Goal: Find contact information: Find contact information

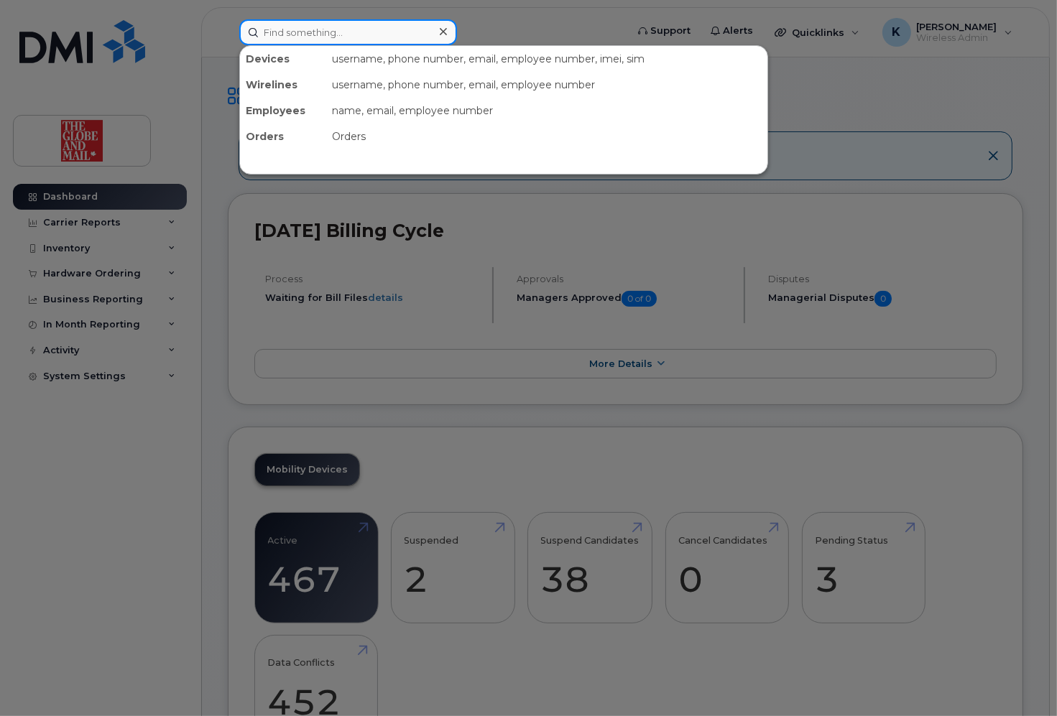
click at [342, 33] on input at bounding box center [348, 32] width 218 height 26
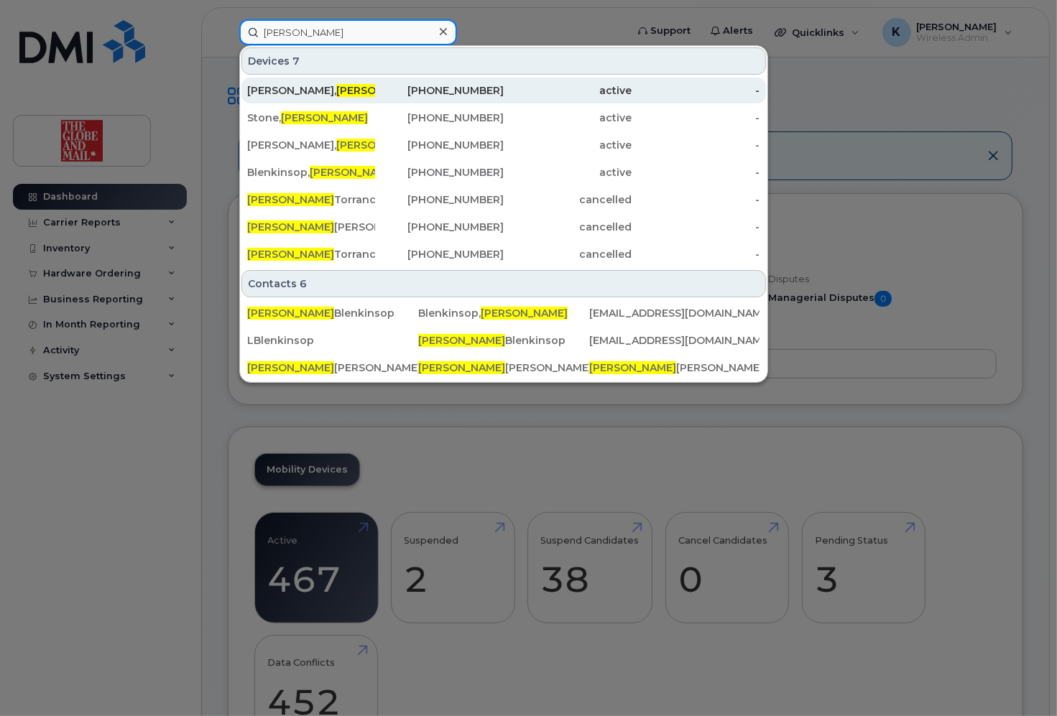
type input "[PERSON_NAME]"
click at [336, 87] on span "[PERSON_NAME]" at bounding box center [379, 90] width 87 height 13
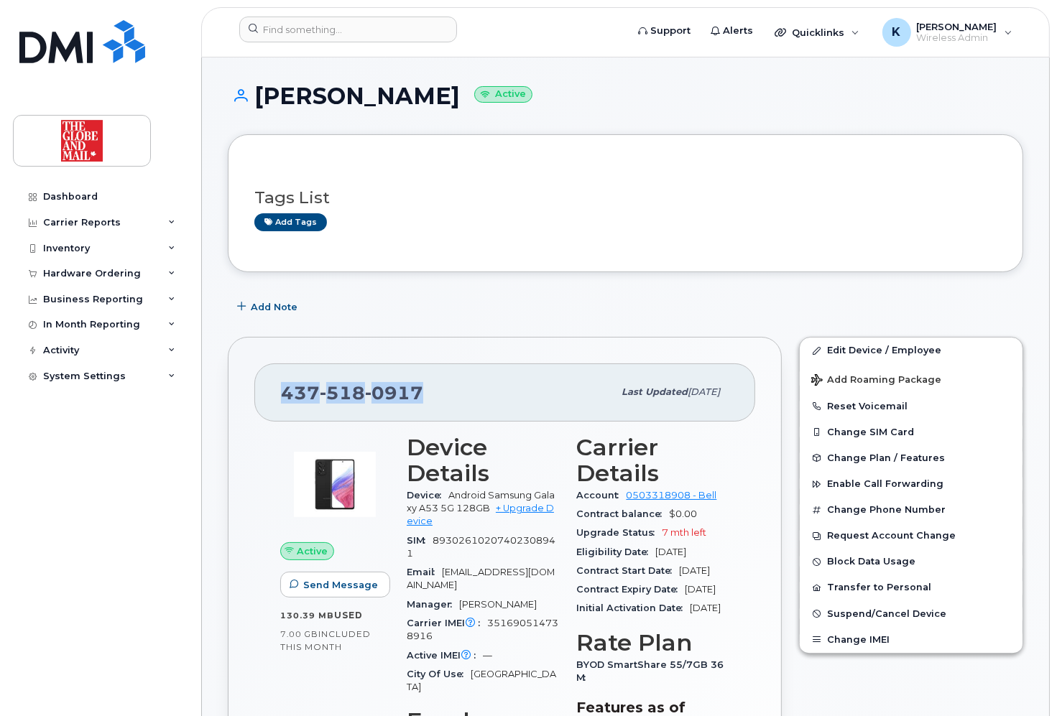
drag, startPoint x: 428, startPoint y: 391, endPoint x: 282, endPoint y: 391, distance: 145.1
click at [282, 391] on div "437 518 0917" at bounding box center [447, 392] width 332 height 30
copy span "437 518 0917"
